Goal: Information Seeking & Learning: Learn about a topic

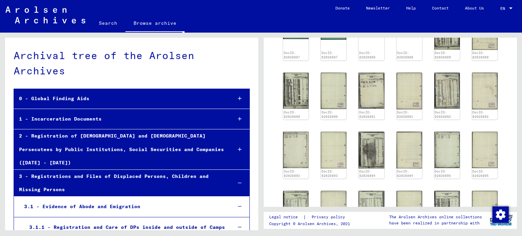
scroll to position [345, 0]
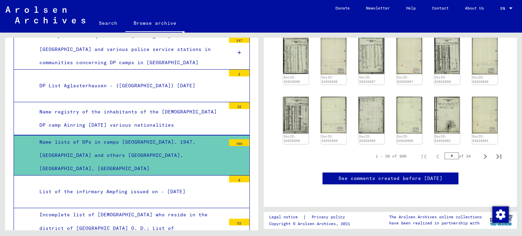
click at [193, 185] on div "List of the infirmary Ampfing issued on - [DATE]" at bounding box center [129, 191] width 191 height 13
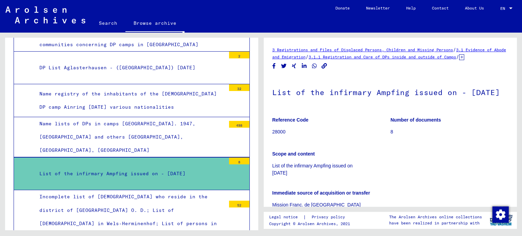
scroll to position [379, 0]
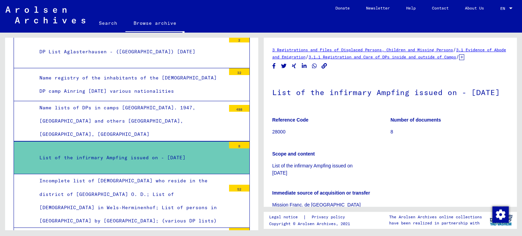
click at [193, 174] on div "Incomplete list of [DEMOGRAPHIC_DATA] who reside in the district of [GEOGRAPHIC…" at bounding box center [129, 200] width 191 height 53
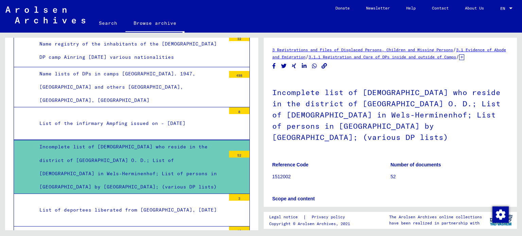
scroll to position [447, 0]
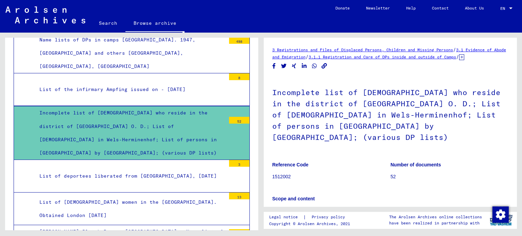
click at [198, 170] on div "List of deportees liberated from [GEOGRAPHIC_DATA], [DATE]" at bounding box center [129, 176] width 191 height 13
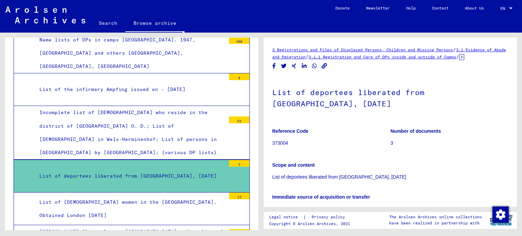
click at [186, 196] on div "List of [DEMOGRAPHIC_DATA] women in the [GEOGRAPHIC_DATA]. Obtained London [DAT…" at bounding box center [129, 209] width 191 height 27
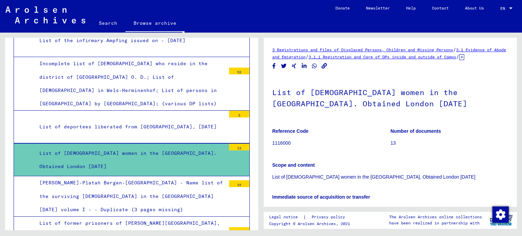
scroll to position [515, 0]
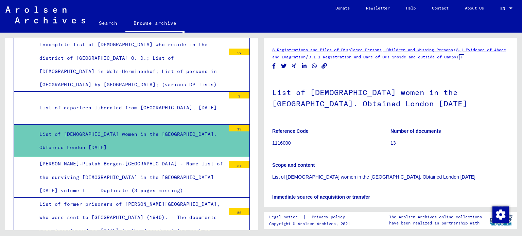
click at [190, 157] on div "[PERSON_NAME]-Platah Bergen-[GEOGRAPHIC_DATA] - Name list of the surviving [DEM…" at bounding box center [129, 177] width 191 height 40
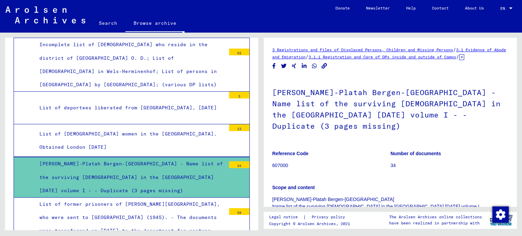
click at [184, 198] on div "List of former prisoners of [PERSON_NAME][GEOGRAPHIC_DATA], who were sent to [G…" at bounding box center [129, 224] width 191 height 53
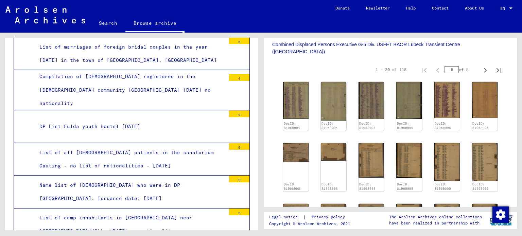
scroll to position [2249, 0]
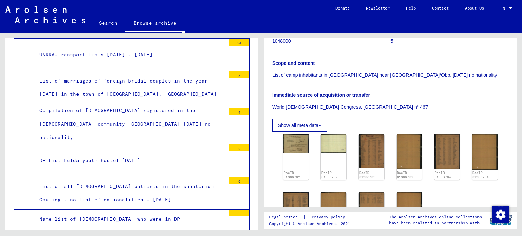
scroll to position [204, 0]
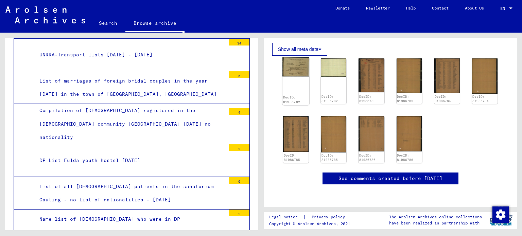
click at [288, 57] on img at bounding box center [296, 66] width 27 height 19
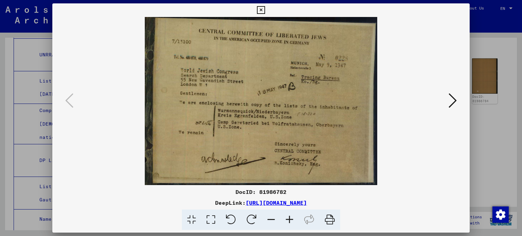
click at [456, 106] on icon at bounding box center [453, 100] width 8 height 16
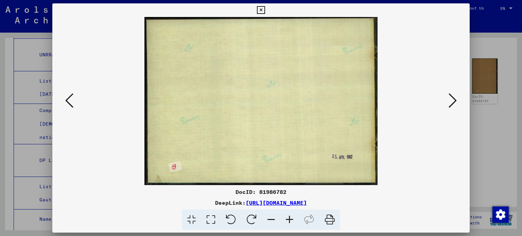
click at [455, 105] on icon at bounding box center [453, 100] width 8 height 16
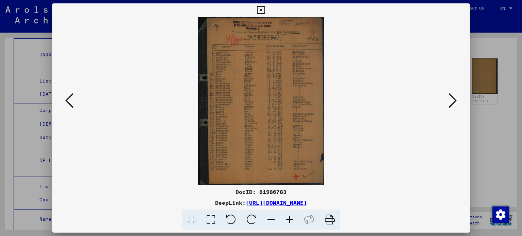
click at [455, 105] on icon at bounding box center [453, 100] width 8 height 16
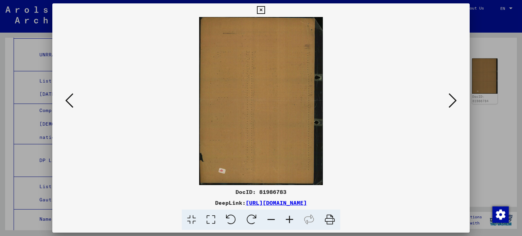
click at [455, 105] on icon at bounding box center [453, 100] width 8 height 16
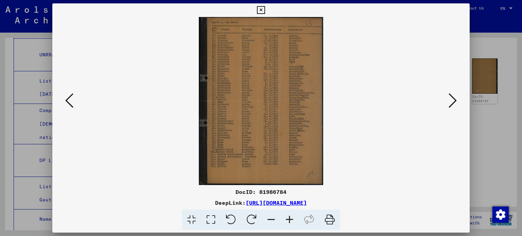
click at [291, 221] on icon at bounding box center [290, 220] width 18 height 21
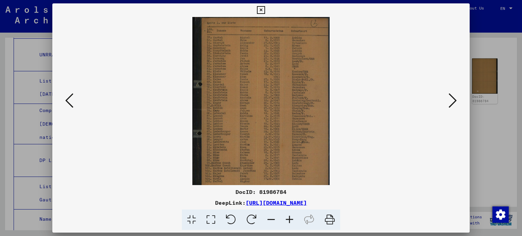
click at [290, 215] on icon at bounding box center [290, 220] width 18 height 21
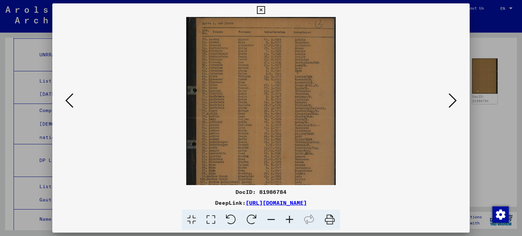
click at [290, 215] on icon at bounding box center [290, 220] width 18 height 21
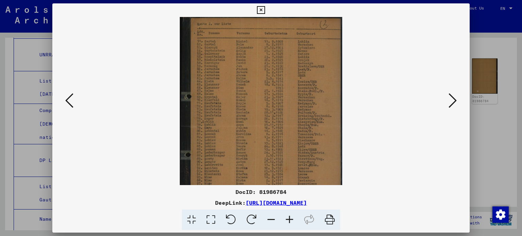
click at [494, 116] on div at bounding box center [261, 118] width 522 height 236
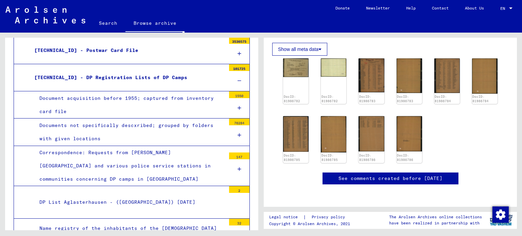
scroll to position [174, 0]
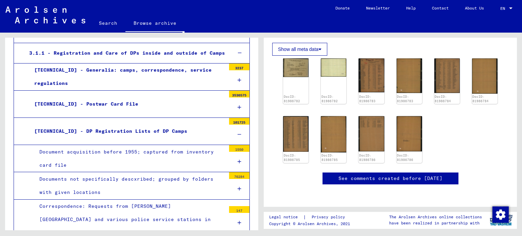
click at [238, 105] on icon at bounding box center [240, 107] width 4 height 5
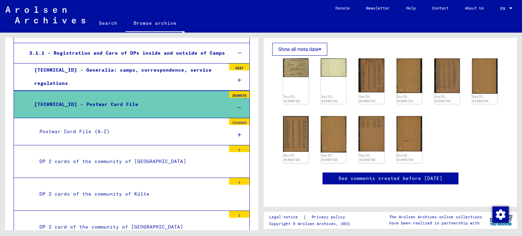
click at [232, 98] on div at bounding box center [239, 108] width 20 height 20
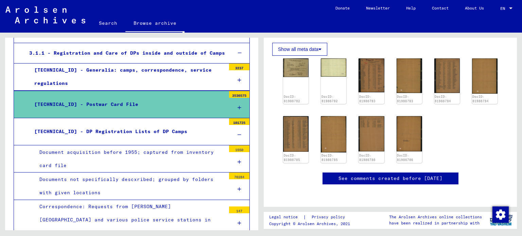
click at [236, 70] on div at bounding box center [239, 80] width 20 height 20
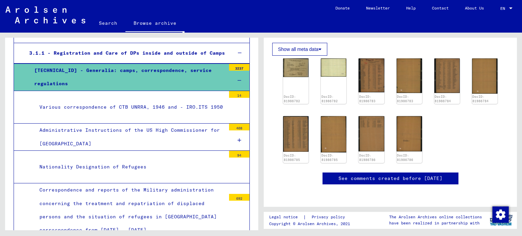
click at [233, 71] on div at bounding box center [239, 81] width 20 height 20
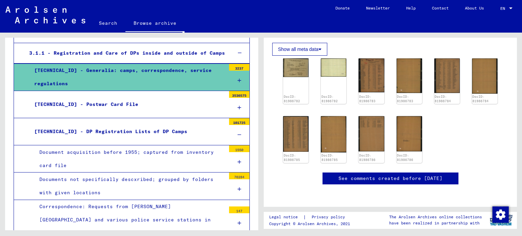
click at [233, 71] on div at bounding box center [239, 81] width 20 height 20
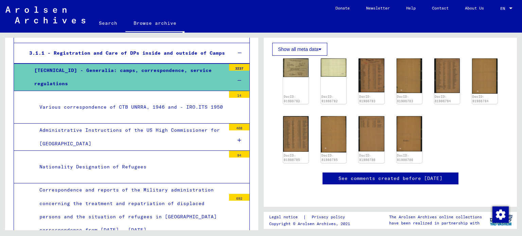
click at [233, 71] on div at bounding box center [239, 81] width 20 height 20
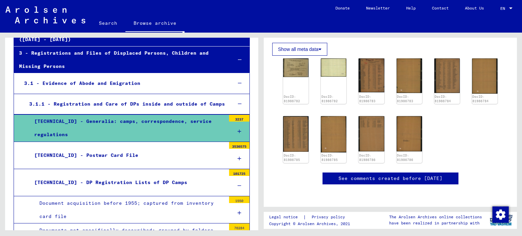
scroll to position [38, 0]
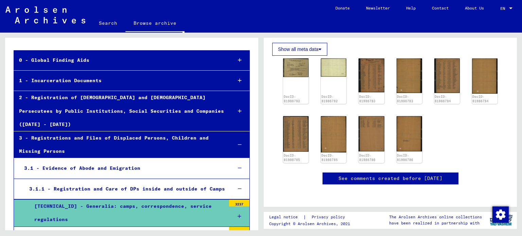
click at [232, 179] on div at bounding box center [240, 189] width 20 height 20
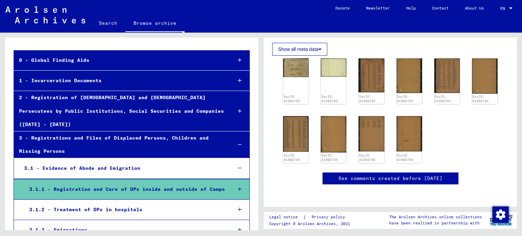
click at [232, 180] on div at bounding box center [240, 190] width 20 height 20
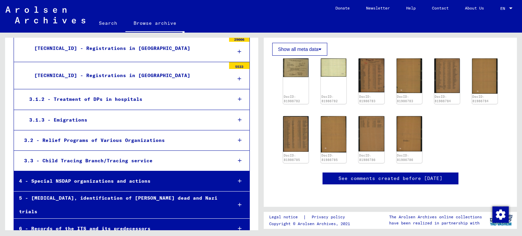
scroll to position [330, 0]
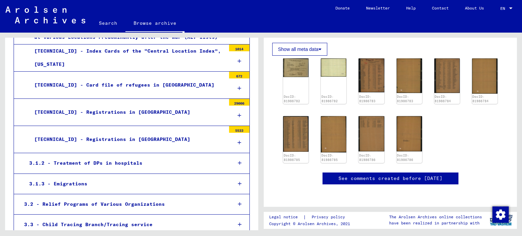
click at [159, 177] on div "3.1.3 - Emigrations" at bounding box center [125, 183] width 202 height 13
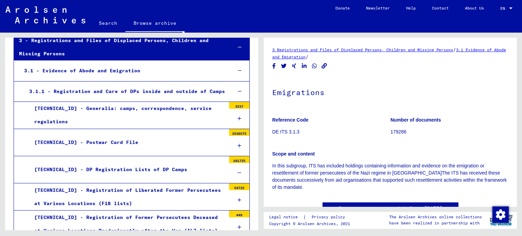
scroll to position [170, 0]
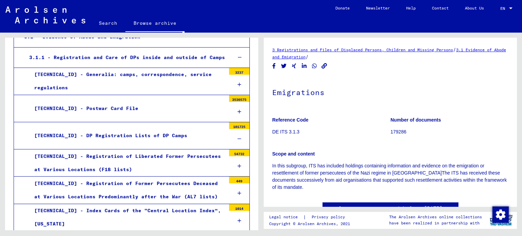
click at [192, 177] on div "[TECHNICAL_ID] - Registration of Former Persecutees Deceased at Various Locatio…" at bounding box center [127, 190] width 197 height 27
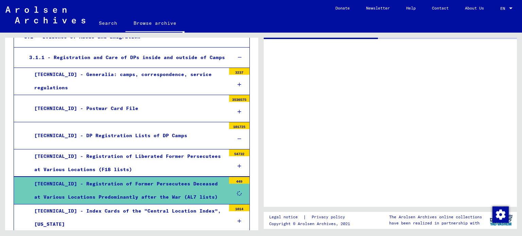
drag, startPoint x: 509, startPoint y: 252, endPoint x: 522, endPoint y: 252, distance: 12.9
click at [522, 236] on html "Search Browse archive Donate Newsletter Help Contact About Us Search Browse arc…" at bounding box center [261, 118] width 522 height 236
